Goal: Task Accomplishment & Management: Use online tool/utility

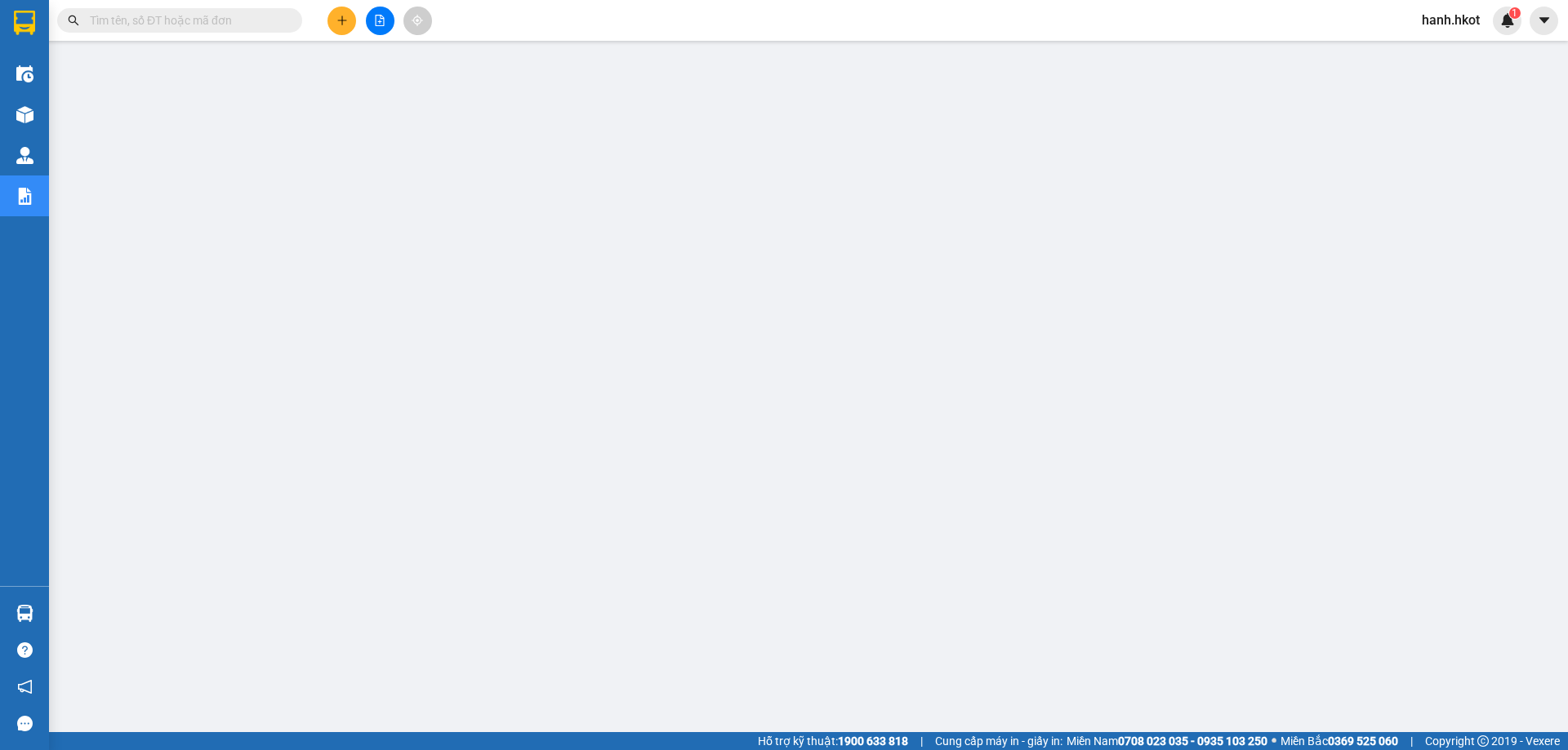
click at [221, 17] on input "text" at bounding box center [186, 20] width 193 height 18
paste input "132VCC1108250016"
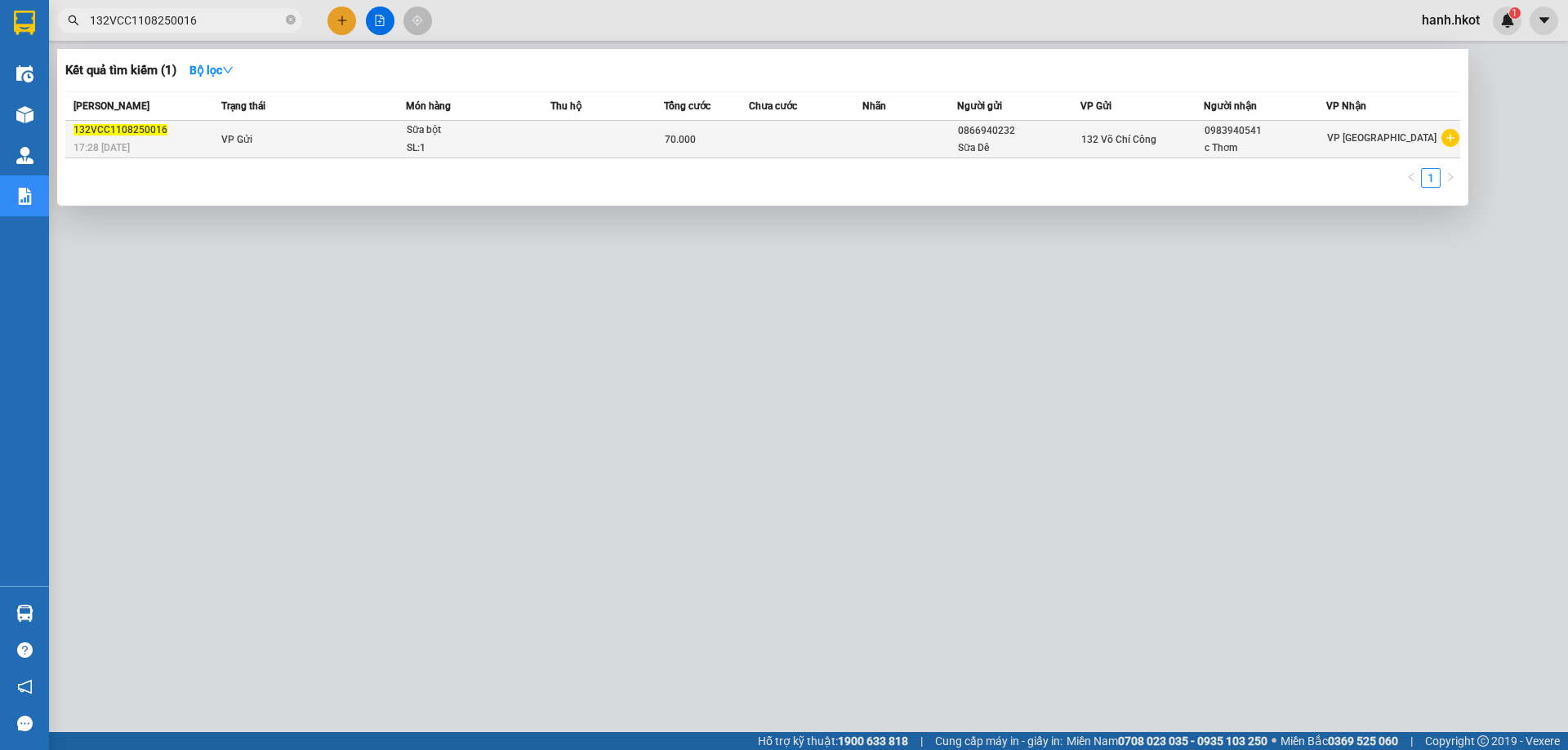
type input "132VCC1108250016"
click at [334, 143] on td "VP Gửi" at bounding box center [312, 139] width 189 height 38
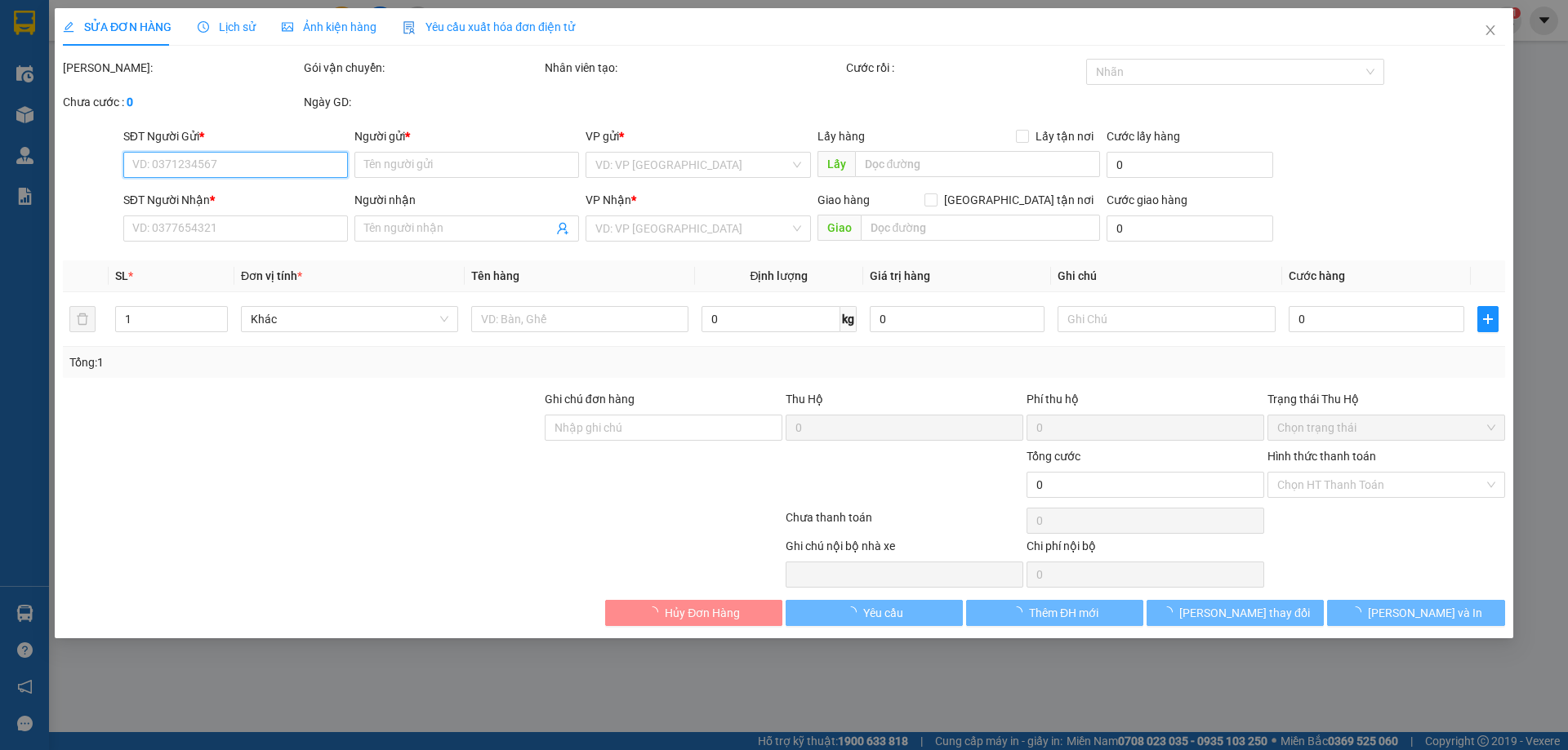
type input "0866940232"
type input "Sữa Dê"
type input "0983940541"
type input "c Thơm"
type input "70.000"
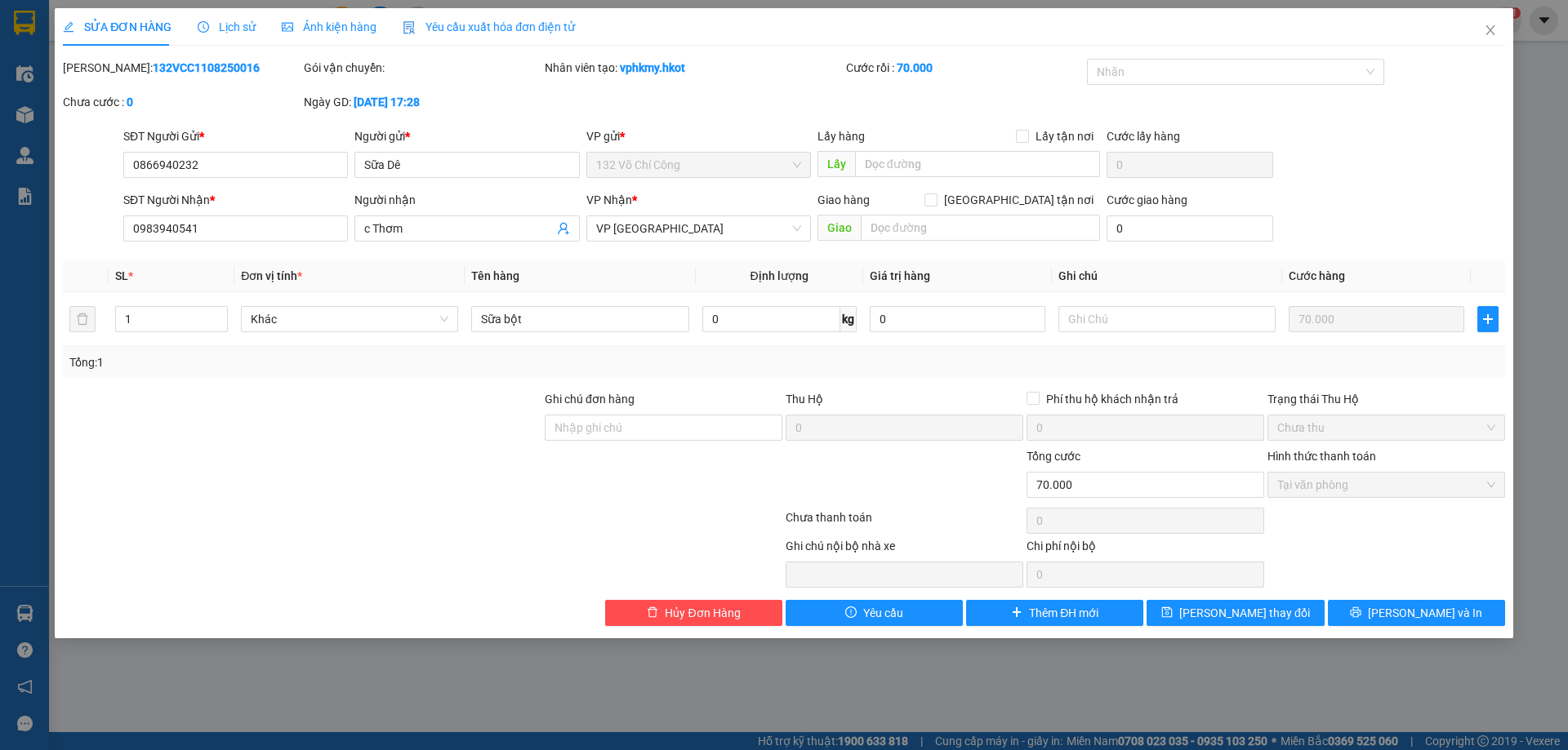
click at [226, 24] on span "Lịch sử" at bounding box center [226, 27] width 58 height 13
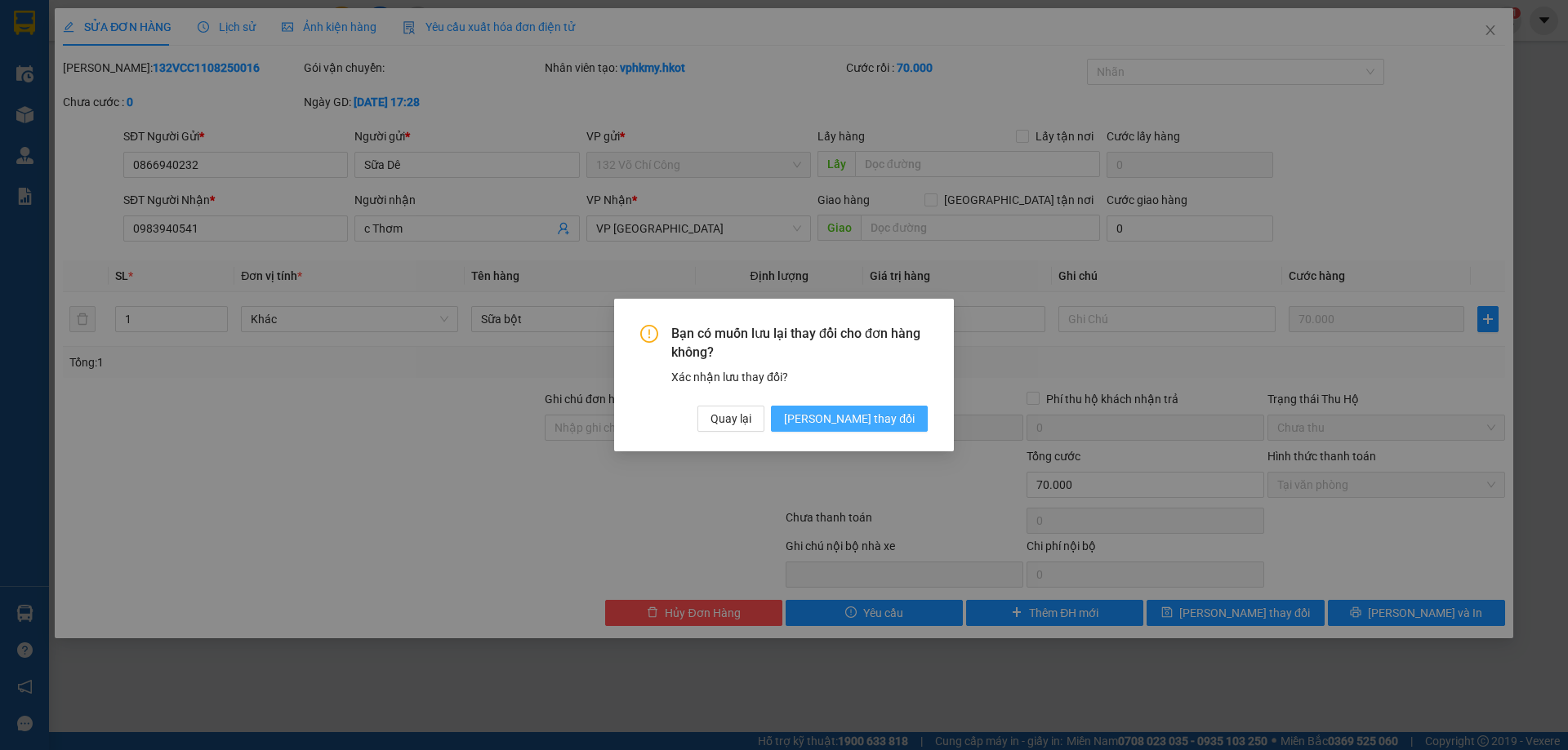
click at [912, 428] on button "[PERSON_NAME] thay đổi" at bounding box center [849, 419] width 157 height 26
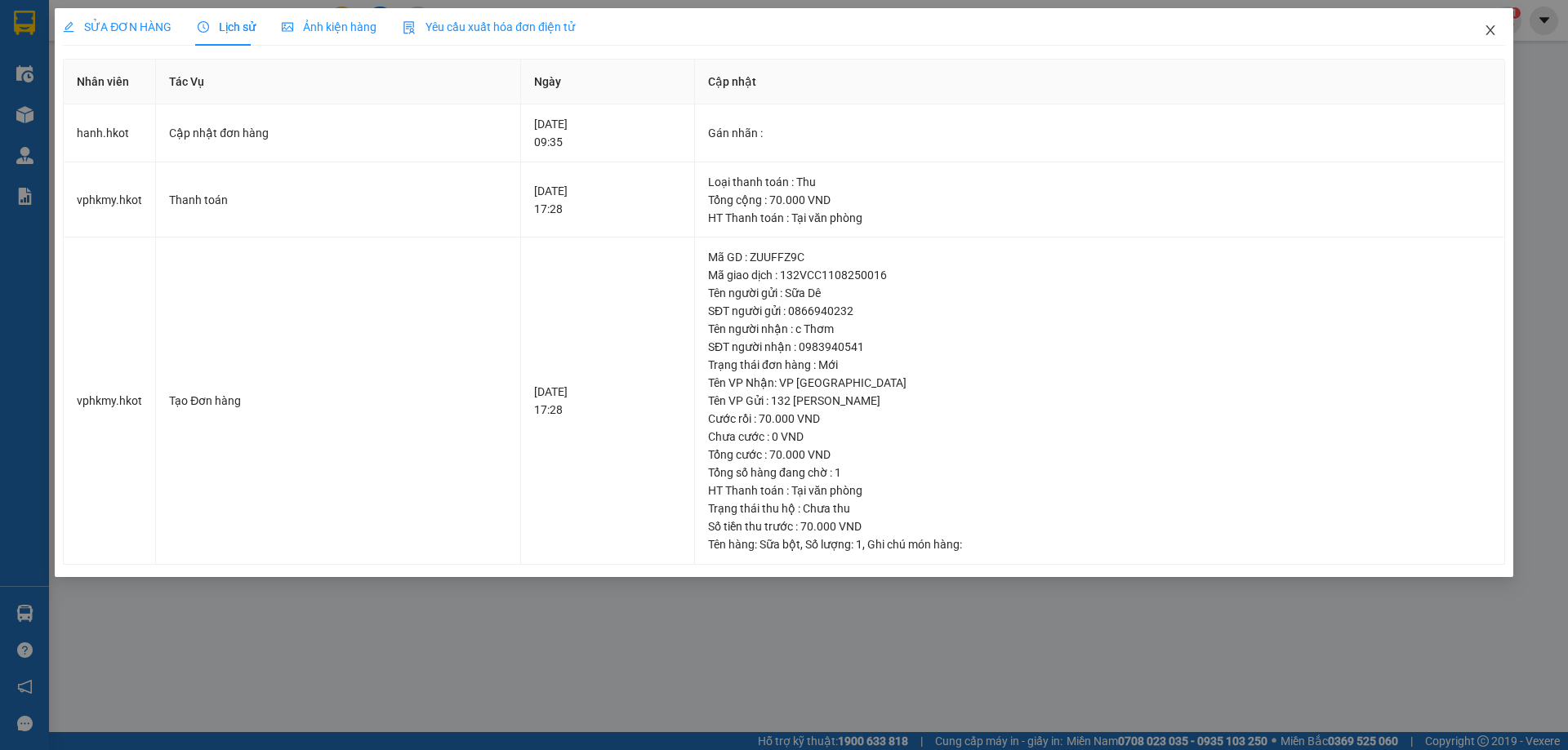
click at [1497, 35] on icon "close" at bounding box center [1491, 30] width 13 height 13
